Goal: Check status: Check status

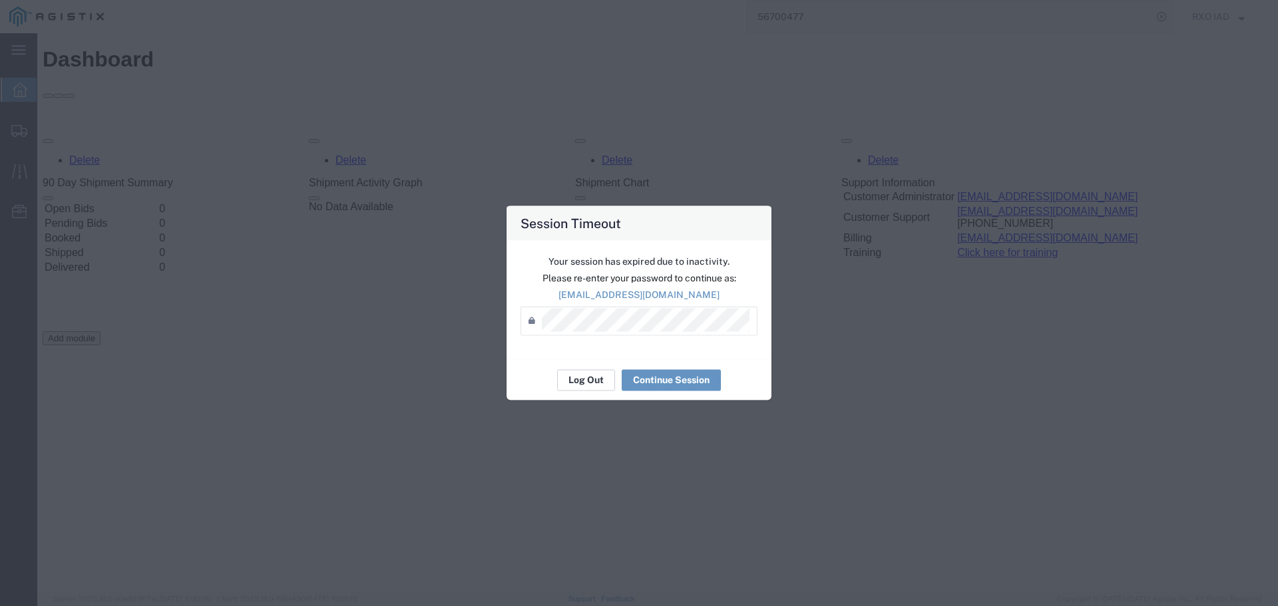
click at [582, 377] on button "Log Out" at bounding box center [586, 379] width 58 height 21
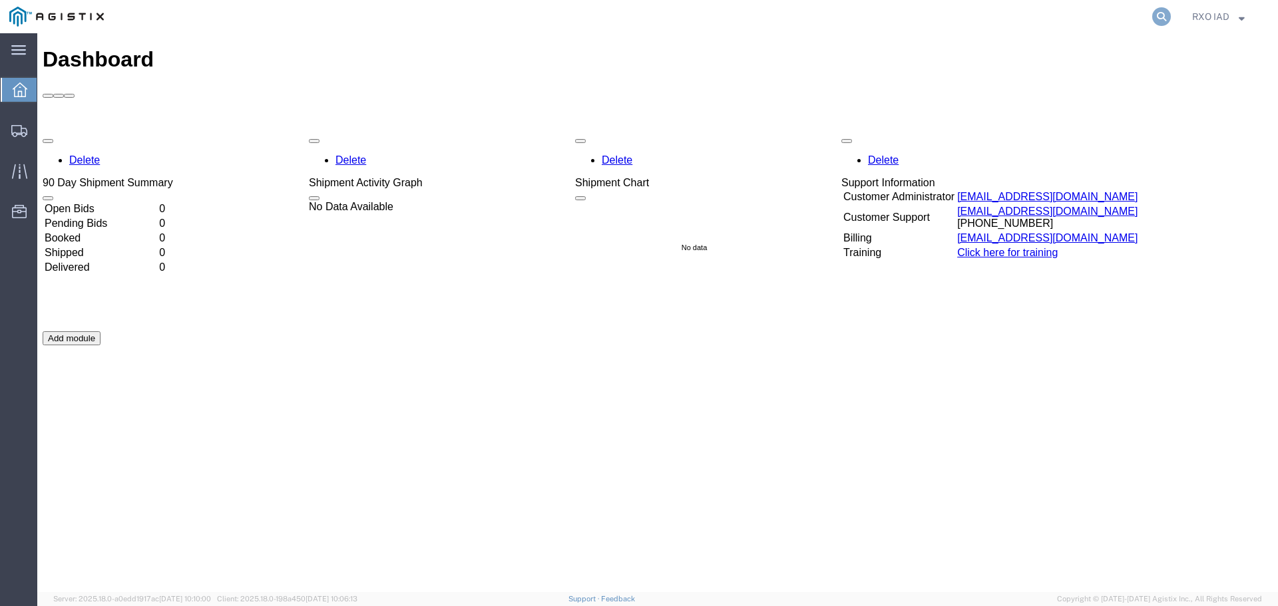
click at [1161, 17] on icon at bounding box center [1161, 16] width 19 height 19
click at [842, 13] on input "search" at bounding box center [949, 17] width 405 height 32
type input "56301681"
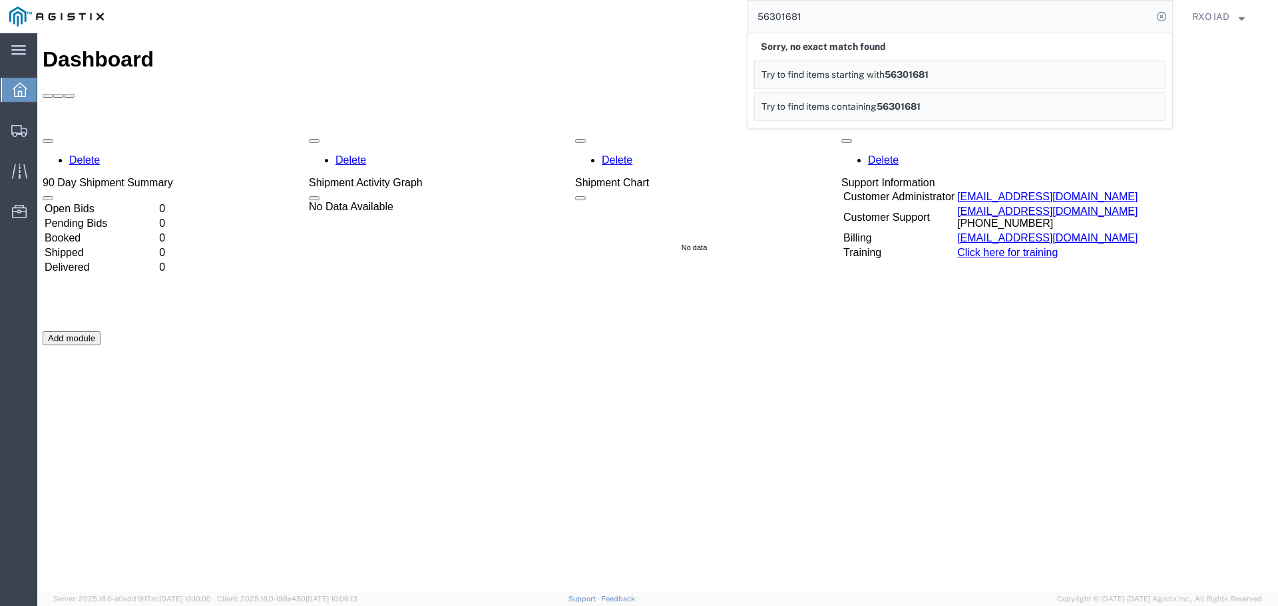
click at [1234, 192] on div "Delete 90 Day Shipment Summary Open Bids 0 Pending Bids 0 Booked 0 Shipped 0 De…" at bounding box center [658, 331] width 1230 height 399
